Goal: Task Accomplishment & Management: Manage account settings

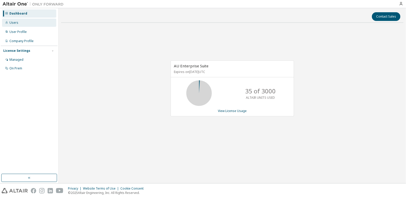
click at [21, 21] on div "Users" at bounding box center [29, 23] width 54 height 8
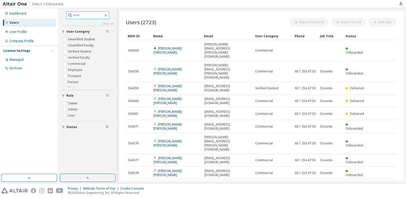
click at [74, 17] on input "text" at bounding box center [88, 15] width 31 height 5
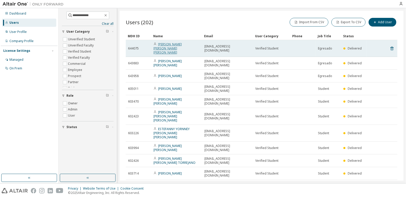
click at [174, 43] on link "[PERSON_NAME] [PERSON_NAME] [PERSON_NAME]" at bounding box center [168, 48] width 28 height 12
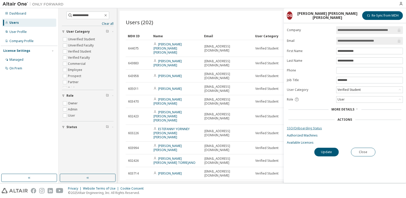
click at [299, 127] on link "SSO/Onboarding Status" at bounding box center [345, 128] width 116 height 4
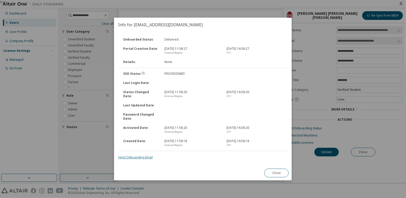
click at [137, 158] on link "Send Onboarding Email" at bounding box center [135, 157] width 35 height 4
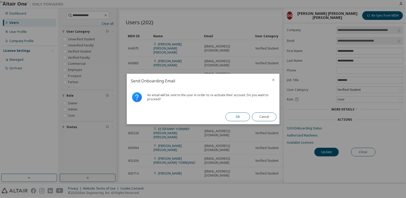
click at [236, 116] on button "Ok" at bounding box center [238, 116] width 24 height 9
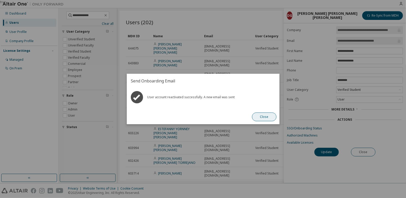
click at [265, 117] on button "Close" at bounding box center [264, 116] width 24 height 9
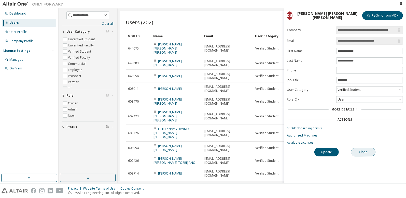
click at [367, 150] on button "Close" at bounding box center [363, 151] width 24 height 9
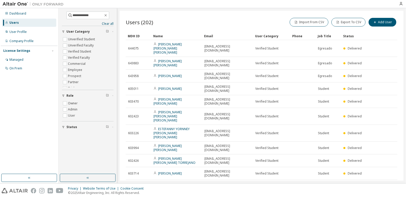
click at [106, 11] on div "**********" at bounding box center [87, 91] width 57 height 164
drag, startPoint x: 97, startPoint y: 14, endPoint x: 19, endPoint y: -9, distance: 81.2
click at [19, 0] on html "**********" at bounding box center [203, 99] width 406 height 198
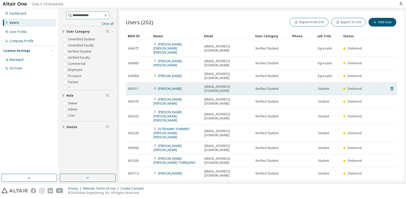
type input "**********"
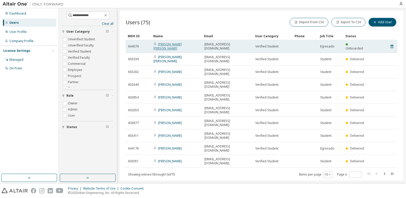
click at [168, 44] on link "JOHN NICOLAS MOTTA CAICEDO" at bounding box center [168, 46] width 28 height 8
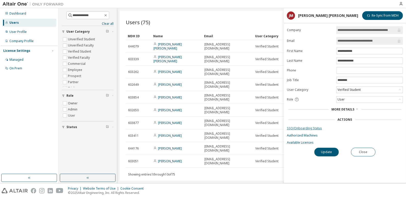
click at [303, 126] on link "SSO/Onboarding Status" at bounding box center [345, 128] width 116 height 4
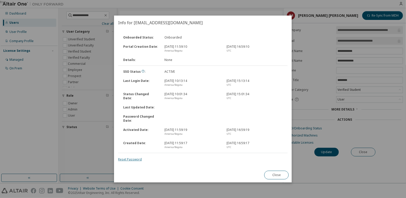
click at [134, 158] on link "Reset Password" at bounding box center [130, 159] width 24 height 4
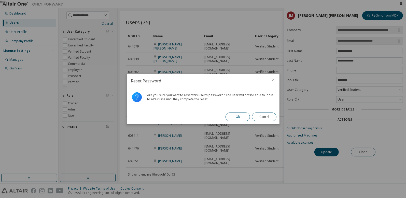
click at [240, 116] on button "Ok" at bounding box center [238, 116] width 24 height 9
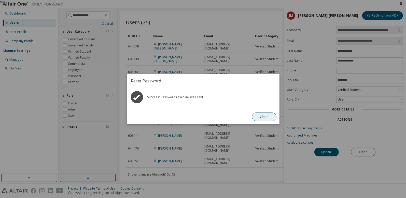
click at [268, 119] on button "Close" at bounding box center [264, 116] width 24 height 9
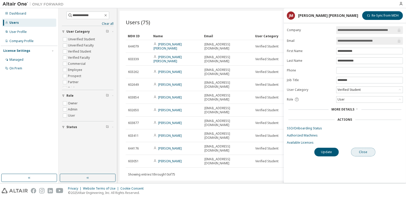
click at [362, 150] on button "Close" at bounding box center [363, 151] width 24 height 9
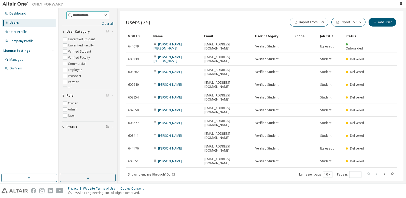
click at [109, 12] on span "**********" at bounding box center [87, 15] width 43 height 8
click at [108, 15] on icon "button" at bounding box center [106, 15] width 4 height 4
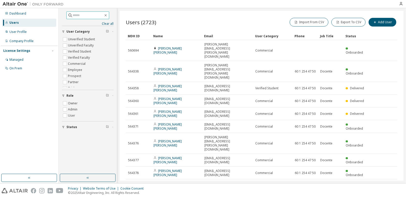
click at [96, 12] on span at bounding box center [87, 15] width 43 height 8
click at [96, 14] on input "text" at bounding box center [88, 15] width 31 height 5
type input "**********"
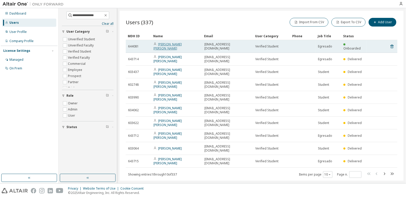
click at [174, 43] on link "JUAN CAMILO CALVO DIAZ" at bounding box center [168, 46] width 28 height 8
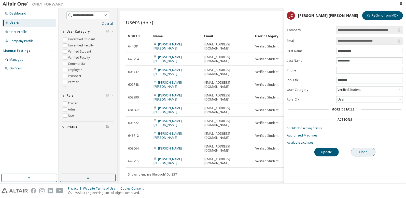
click at [363, 154] on button "Close" at bounding box center [363, 151] width 24 height 9
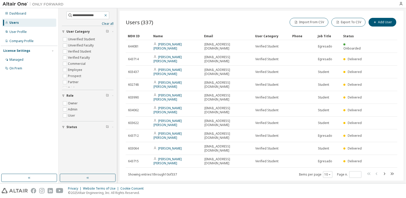
click at [108, 15] on icon "button" at bounding box center [106, 15] width 4 height 4
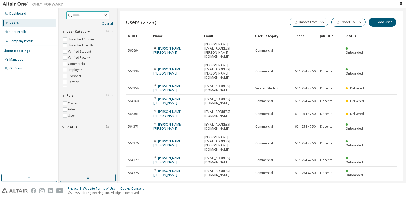
click at [102, 15] on input "text" at bounding box center [88, 15] width 31 height 5
type input "**********"
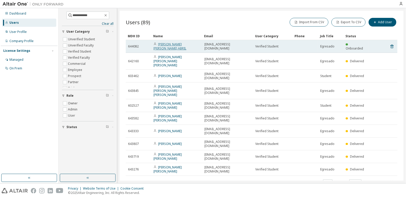
click at [167, 44] on link "JULIAN ALBERTO AVILA ABRIL" at bounding box center [170, 46] width 33 height 8
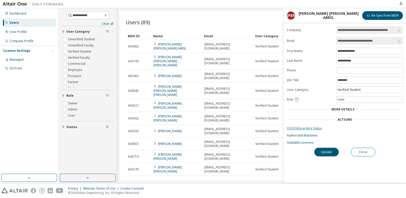
click at [303, 127] on link "SSO/Onboarding Status" at bounding box center [345, 128] width 116 height 4
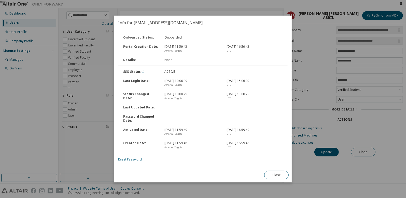
click at [133, 157] on link "Reset Password" at bounding box center [130, 159] width 24 height 4
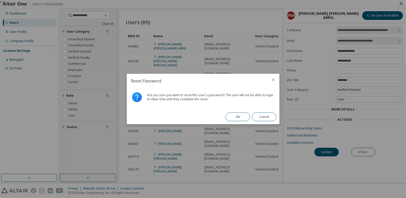
click at [241, 114] on button "Ok" at bounding box center [238, 116] width 24 height 9
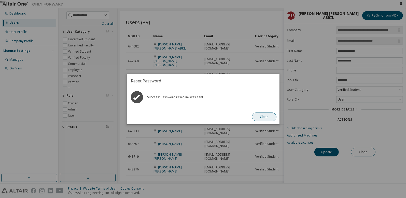
click at [266, 120] on button "Close" at bounding box center [264, 116] width 24 height 9
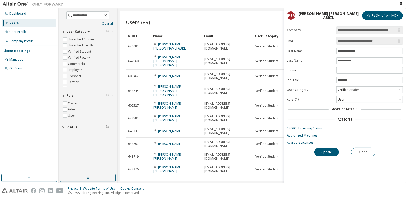
click at [113, 16] on div "**********" at bounding box center [88, 15] width 52 height 8
click at [108, 15] on icon "button" at bounding box center [106, 15] width 4 height 4
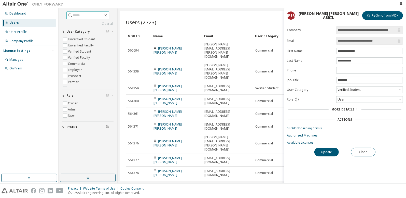
click at [76, 15] on input "text" at bounding box center [88, 15] width 31 height 5
type input "******"
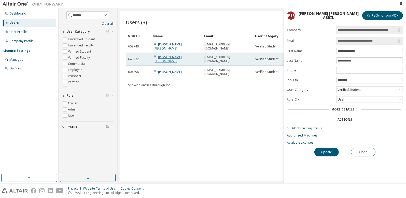
click at [173, 56] on link "YULIAN ESNEYDER CADENA ROCHA" at bounding box center [168, 59] width 28 height 8
click at [163, 57] on link "YULIAN ESNEYDER CADENA ROCHA" at bounding box center [168, 59] width 28 height 8
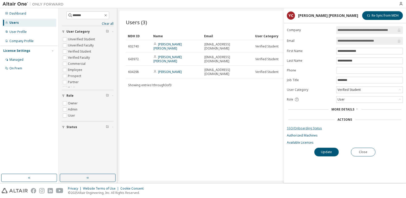
click at [314, 128] on link "SSO/Onboarding Status" at bounding box center [345, 128] width 116 height 4
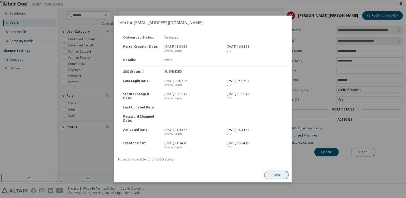
click at [267, 172] on button "Close" at bounding box center [277, 174] width 24 height 9
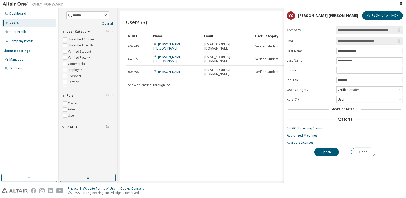
click at [365, 145] on div "**********" at bounding box center [345, 104] width 122 height 156
drag, startPoint x: 365, startPoint y: 145, endPoint x: 365, endPoint y: 155, distance: 9.4
click at [365, 155] on button "Close" at bounding box center [363, 151] width 24 height 9
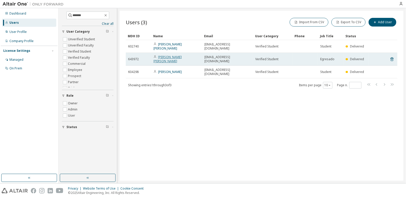
click at [173, 58] on link "YULIAN ESNEYDER CADENA ROCHA" at bounding box center [168, 59] width 28 height 8
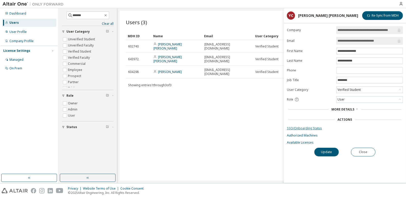
click at [310, 126] on link "SSO/Onboarding Status" at bounding box center [345, 128] width 116 height 4
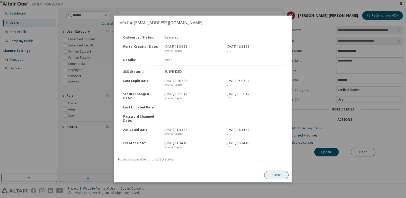
click at [272, 174] on button "Close" at bounding box center [277, 174] width 24 height 9
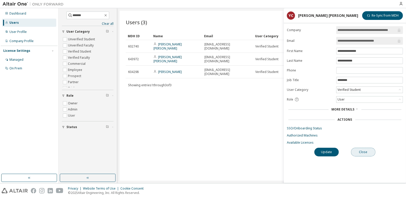
click at [361, 151] on button "Close" at bounding box center [363, 151] width 24 height 9
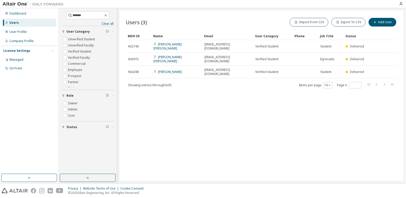
click at [108, 15] on icon "button" at bounding box center [106, 15] width 4 height 4
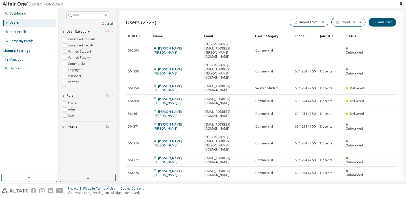
click at [91, 10] on div "Clear all Status Role Owner Admin User User Category Unverified Student Unverif…" at bounding box center [87, 91] width 57 height 164
click at [86, 16] on input "text" at bounding box center [88, 15] width 31 height 5
type input "********"
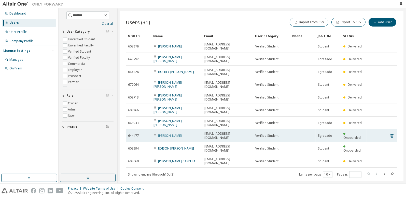
click at [176, 133] on link "SEBASTIAN CARDENAS SERRANO" at bounding box center [170, 135] width 24 height 4
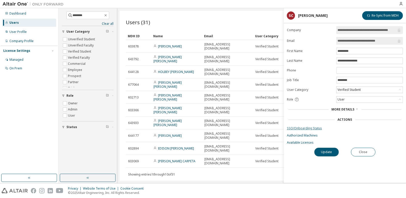
click at [298, 126] on link "SSO/Onboarding Status" at bounding box center [345, 128] width 116 height 4
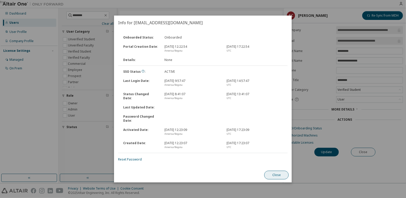
click at [277, 173] on button "Close" at bounding box center [277, 174] width 24 height 9
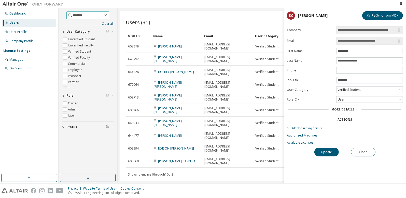
click at [102, 14] on input "********" at bounding box center [88, 15] width 31 height 5
click at [108, 16] on icon "button" at bounding box center [106, 15] width 4 height 4
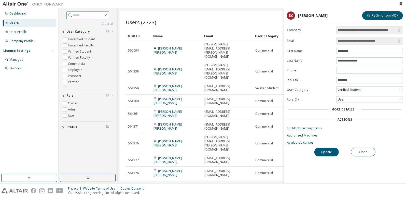
click at [96, 15] on input "text" at bounding box center [88, 15] width 31 height 5
type input "**********"
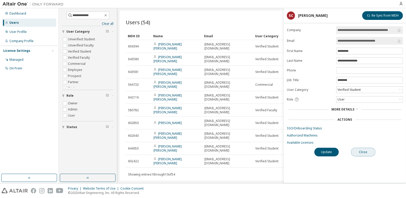
click at [369, 155] on button "Close" at bounding box center [363, 151] width 24 height 9
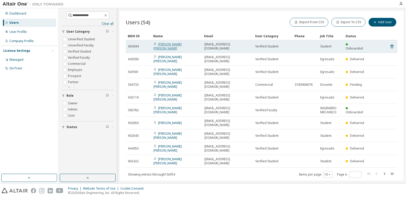
click at [172, 44] on link "HECTOR MANUEL DIAZ RINCON" at bounding box center [168, 46] width 28 height 8
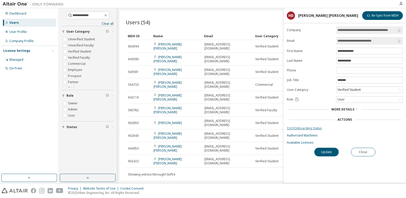
click at [309, 126] on link "SSO/Onboarding Status" at bounding box center [345, 128] width 116 height 4
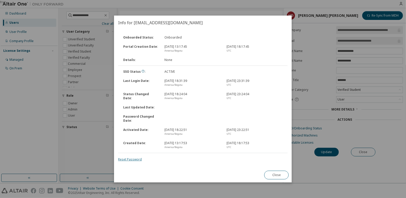
click at [127, 158] on link "Reset Password" at bounding box center [130, 159] width 24 height 4
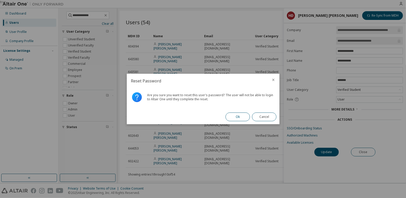
click at [238, 115] on button "Ok" at bounding box center [238, 116] width 24 height 9
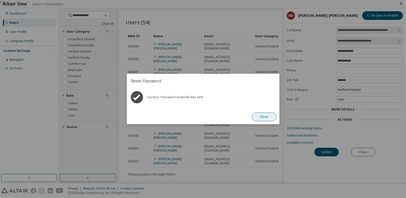
click at [267, 118] on button "Close" at bounding box center [264, 116] width 24 height 9
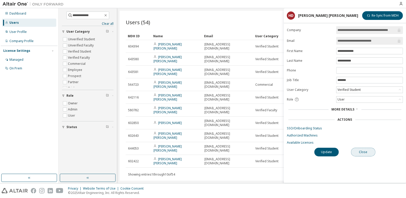
click at [368, 152] on button "Close" at bounding box center [363, 151] width 24 height 9
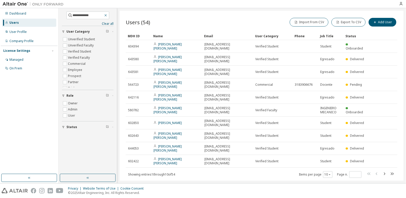
click at [108, 14] on icon "button" at bounding box center [106, 15] width 4 height 4
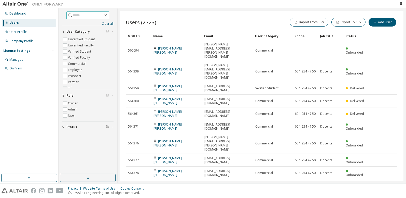
click at [89, 14] on input "text" at bounding box center [88, 15] width 31 height 5
type input "********"
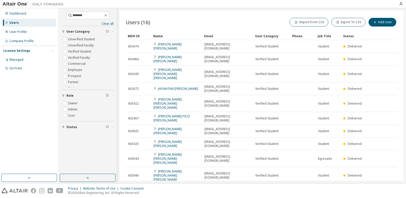
click at [108, 17] on button "button" at bounding box center [105, 15] width 5 height 5
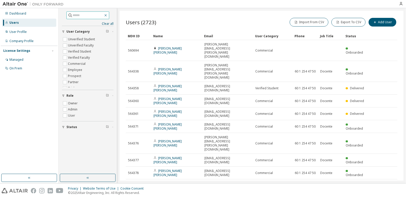
click at [108, 15] on icon "button" at bounding box center [106, 15] width 4 height 4
click at [94, 13] on input "text" at bounding box center [88, 15] width 31 height 5
type input "**********"
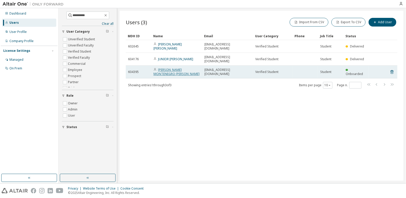
click at [174, 72] on link "JHONATAN ESTIBEN MONTENEGRO MORA" at bounding box center [177, 71] width 46 height 8
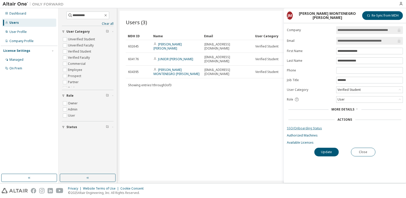
click at [316, 128] on link "SSO/Onboarding Status" at bounding box center [345, 128] width 116 height 4
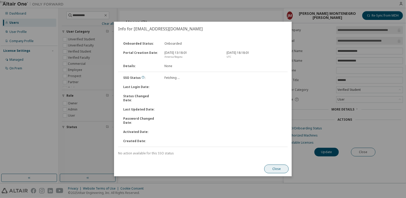
click at [277, 167] on button "Close" at bounding box center [277, 168] width 24 height 9
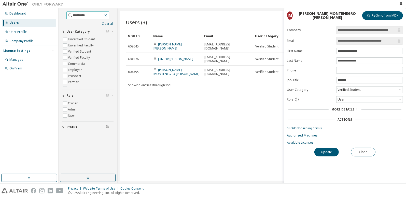
click at [107, 16] on icon "button" at bounding box center [105, 15] width 2 height 2
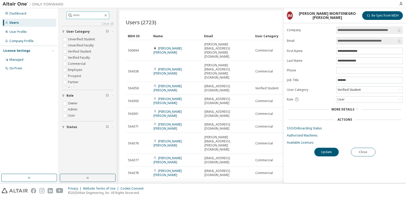
click at [85, 19] on div "Clear all Status Role Owner Admin User User Category Unverified Student Unverif…" at bounding box center [88, 71] width 52 height 120
click at [85, 17] on input "text" at bounding box center [88, 15] width 31 height 5
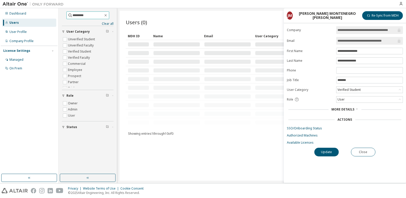
click at [85, 17] on input "*********" at bounding box center [88, 15] width 31 height 5
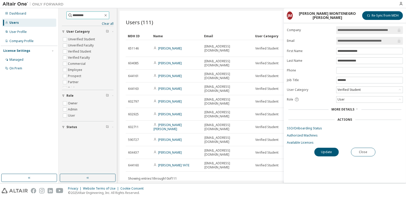
click at [87, 13] on input "*********" at bounding box center [88, 15] width 31 height 5
type input "**********"
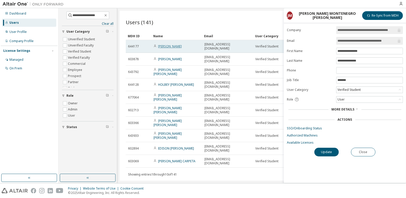
click at [158, 44] on link "SEBASTIAN CARDENAS SERRANO" at bounding box center [170, 46] width 24 height 4
click at [167, 46] on link "SEBASTIAN CARDENAS SERRANO" at bounding box center [170, 46] width 24 height 4
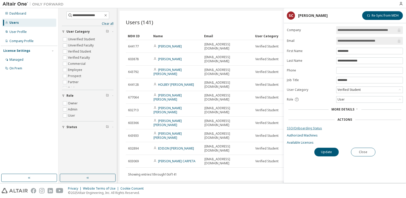
click at [300, 128] on link "SSO/Onboarding Status" at bounding box center [345, 128] width 116 height 4
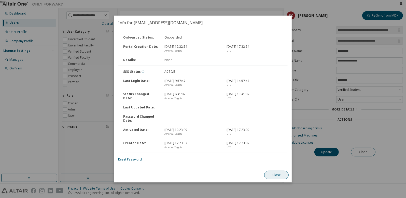
click at [284, 176] on button "Close" at bounding box center [277, 174] width 24 height 9
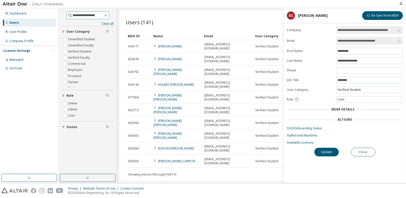
click at [109, 17] on span "**********" at bounding box center [87, 15] width 43 height 8
click at [108, 17] on icon "button" at bounding box center [106, 15] width 4 height 4
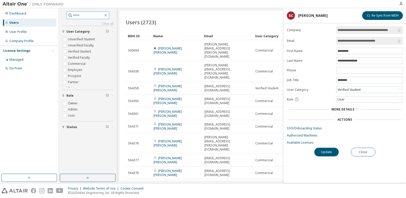
click at [88, 16] on input "text" at bounding box center [88, 15] width 31 height 5
type input "******"
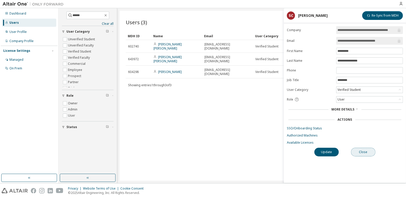
click at [362, 154] on button "Close" at bounding box center [363, 151] width 24 height 9
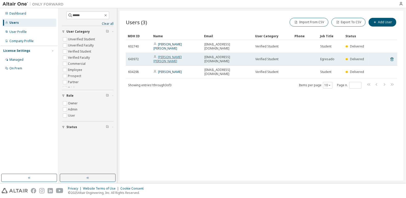
click at [178, 57] on link "YULIAN ESNEYDER CADENA ROCHA" at bounding box center [168, 59] width 28 height 8
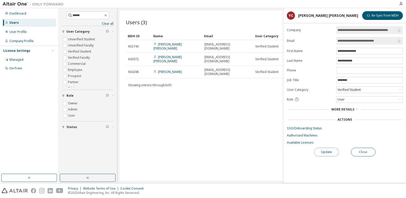
click at [325, 152] on button "Update" at bounding box center [326, 151] width 24 height 9
click at [309, 127] on link "SSO/Onboarding Status" at bounding box center [345, 128] width 116 height 4
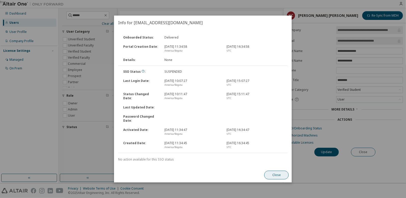
click at [277, 176] on button "Close" at bounding box center [277, 174] width 24 height 9
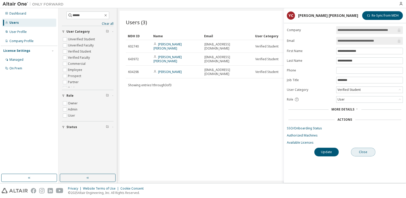
click at [364, 154] on button "Close" at bounding box center [363, 151] width 24 height 9
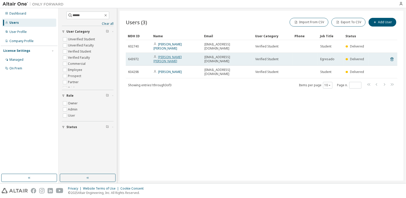
click at [175, 56] on link "YULIAN ESNEYDER CADENA ROCHA" at bounding box center [168, 59] width 28 height 8
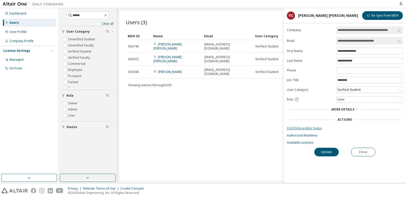
click at [299, 128] on link "SSO/Onboarding Status" at bounding box center [345, 128] width 116 height 4
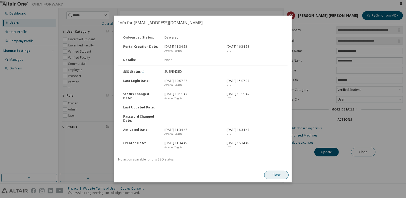
click at [276, 175] on button "Close" at bounding box center [277, 174] width 24 height 9
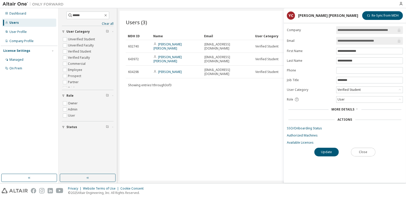
drag, startPoint x: 364, startPoint y: 152, endPoint x: 233, endPoint y: 88, distance: 146.2
click at [364, 152] on button "Close" at bounding box center [363, 151] width 24 height 9
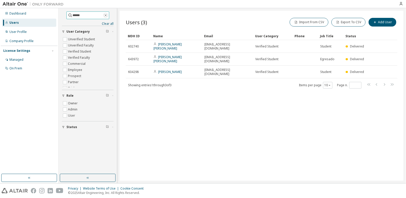
click at [108, 15] on icon "button" at bounding box center [106, 15] width 4 height 4
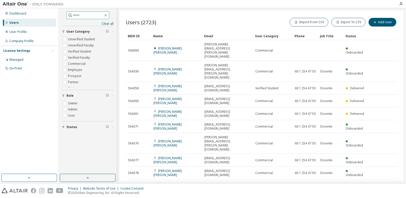
click at [86, 16] on input "text" at bounding box center [88, 15] width 31 height 5
type input "**********"
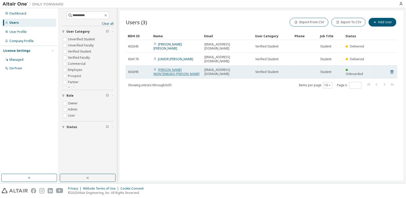
click at [171, 70] on link "JHONATAN ESTIBEN MONTENEGRO MORA" at bounding box center [177, 71] width 46 height 8
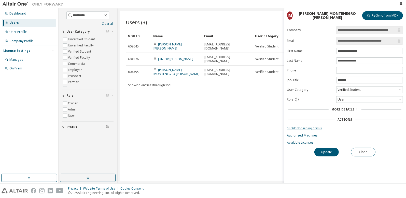
click at [298, 126] on link "SSO/Onboarding Status" at bounding box center [345, 128] width 116 height 4
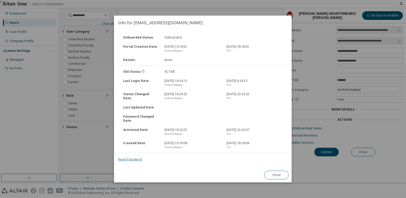
click at [130, 161] on link "Reset Password" at bounding box center [130, 159] width 24 height 4
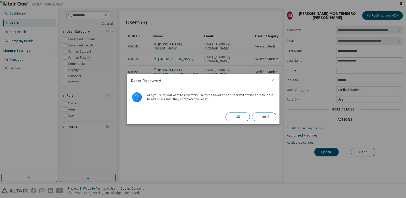
click at [233, 115] on button "Ok" at bounding box center [238, 116] width 24 height 9
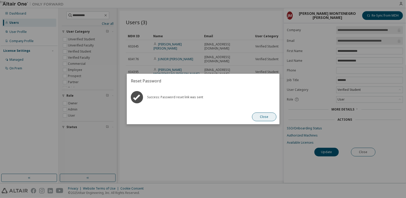
click at [261, 117] on button "Close" at bounding box center [264, 116] width 24 height 9
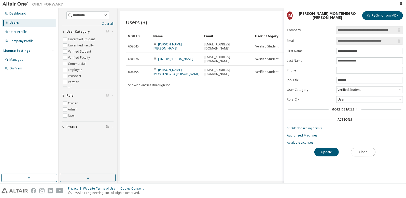
click at [369, 149] on button "Close" at bounding box center [363, 151] width 24 height 9
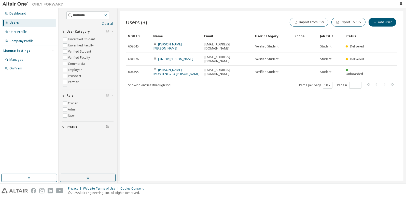
click at [108, 17] on icon "button" at bounding box center [106, 15] width 4 height 4
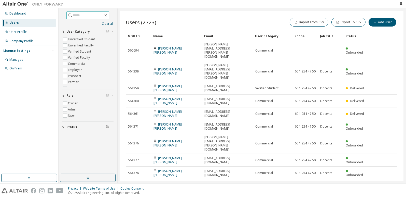
click at [75, 17] on input "text" at bounding box center [88, 15] width 31 height 5
type input "*****"
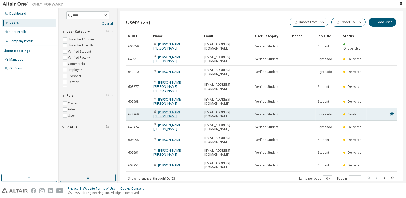
click at [168, 110] on link "JEFREY SEBASTIAN PARRA BUENO" at bounding box center [168, 114] width 28 height 8
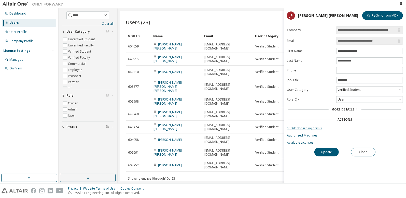
click at [307, 126] on link "SSO/Onboarding Status" at bounding box center [345, 128] width 116 height 4
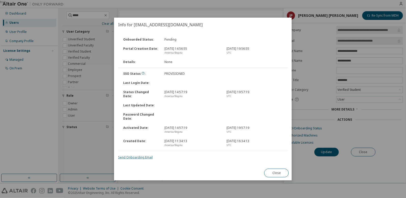
click at [131, 156] on link "Send Onboarding Email" at bounding box center [135, 157] width 35 height 4
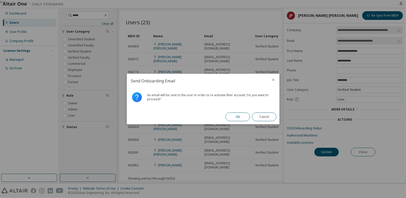
click at [233, 114] on button "Ok" at bounding box center [238, 116] width 24 height 9
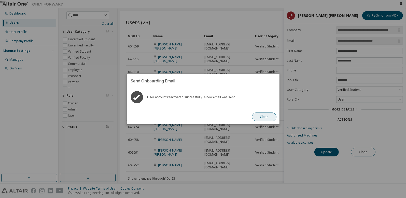
click at [275, 116] on button "Close" at bounding box center [264, 116] width 24 height 9
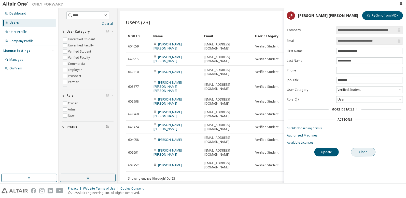
click at [366, 151] on button "Close" at bounding box center [363, 151] width 24 height 9
